Goal: Check status: Check status

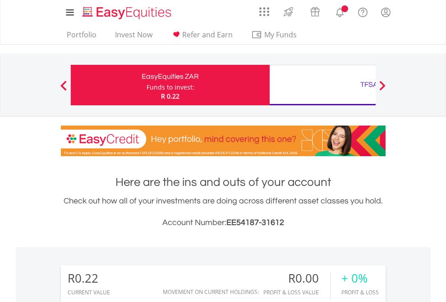
scroll to position [87, 141]
click at [146, 85] on div "Funds to invest:" at bounding box center [170, 87] width 48 height 9
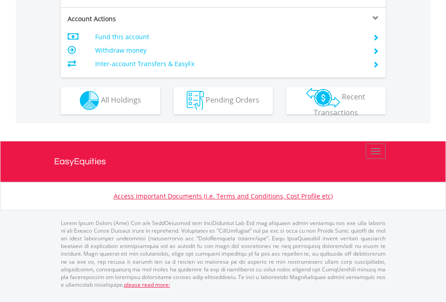
scroll to position [843, 0]
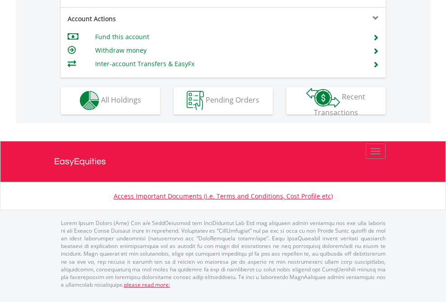
scroll to position [843, 0]
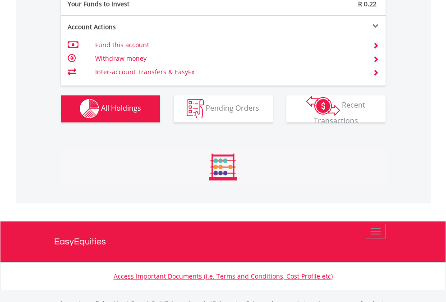
scroll to position [892, 0]
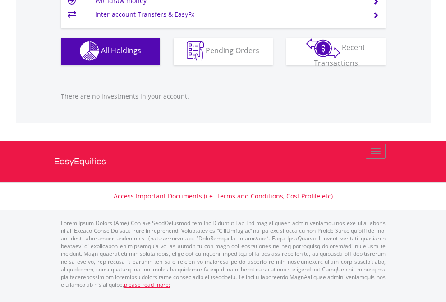
scroll to position [87, 141]
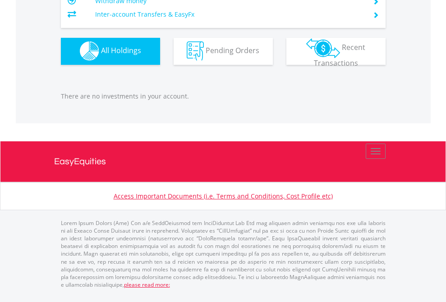
scroll to position [87, 141]
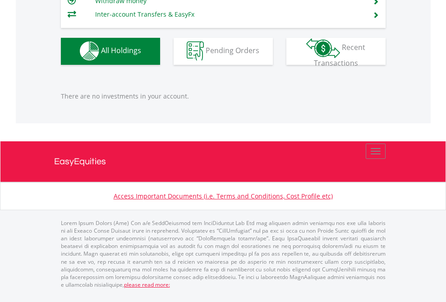
scroll to position [892, 0]
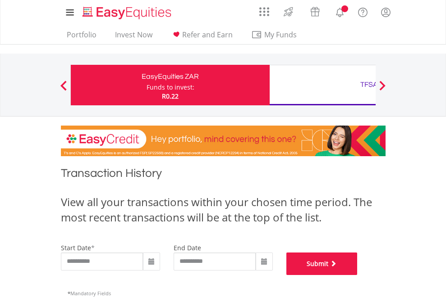
click at [357, 275] on button "Submit" at bounding box center [321, 264] width 71 height 23
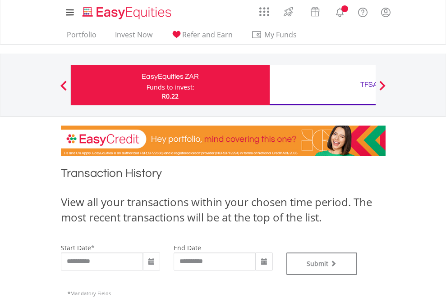
click at [322, 85] on div "TFSA" at bounding box center [369, 84] width 188 height 13
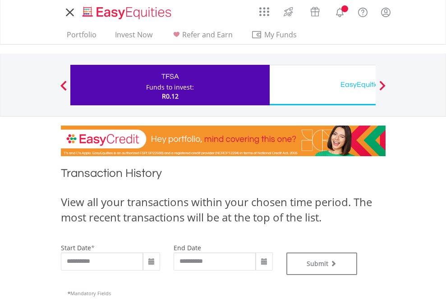
type input "**********"
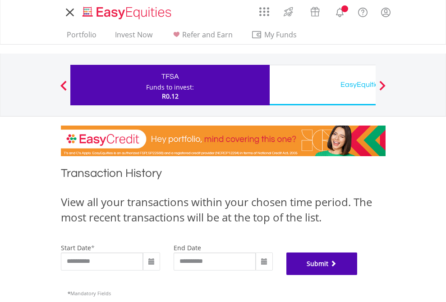
click at [357, 275] on button "Submit" at bounding box center [321, 264] width 71 height 23
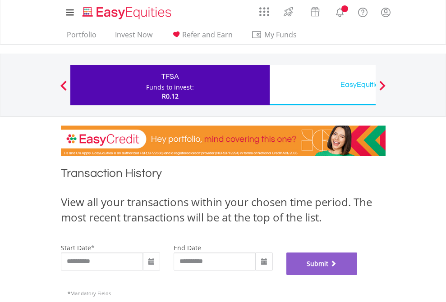
scroll to position [365, 0]
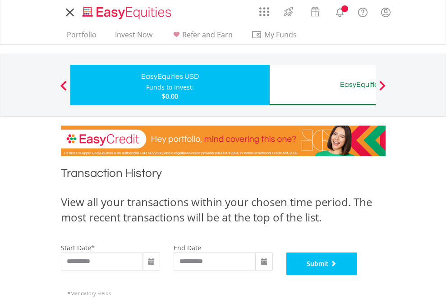
click at [357, 275] on button "Submit" at bounding box center [321, 264] width 71 height 23
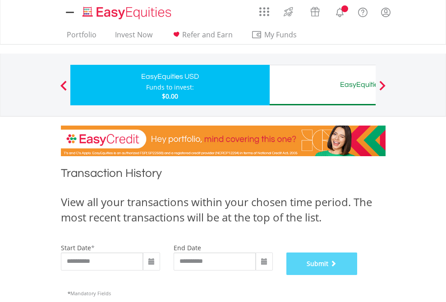
scroll to position [365, 0]
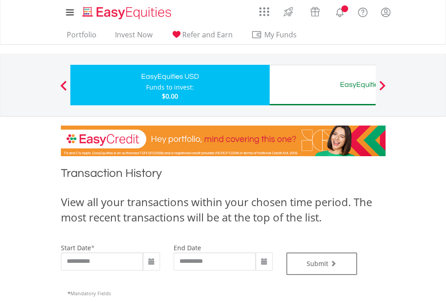
click at [322, 85] on div "EasyEquities AUD" at bounding box center [369, 84] width 188 height 13
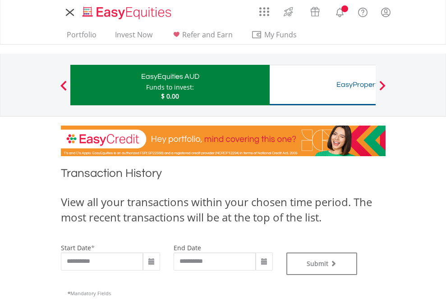
type input "**********"
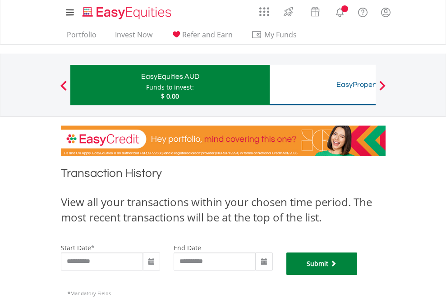
click at [357, 275] on button "Submit" at bounding box center [321, 264] width 71 height 23
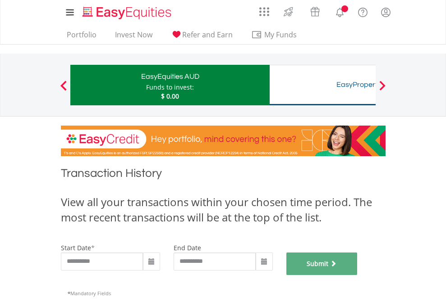
scroll to position [365, 0]
